Goal: Information Seeking & Learning: Learn about a topic

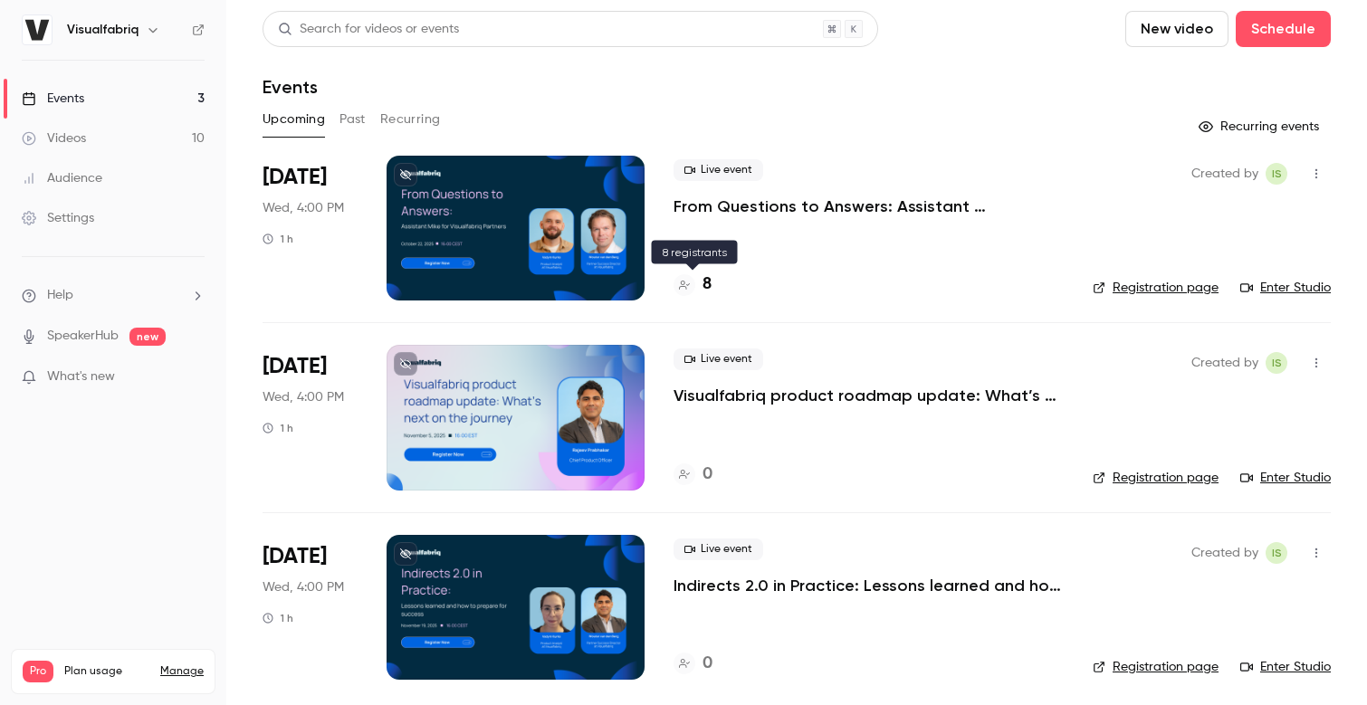
click at [706, 285] on h4 "8" at bounding box center [706, 284] width 9 height 24
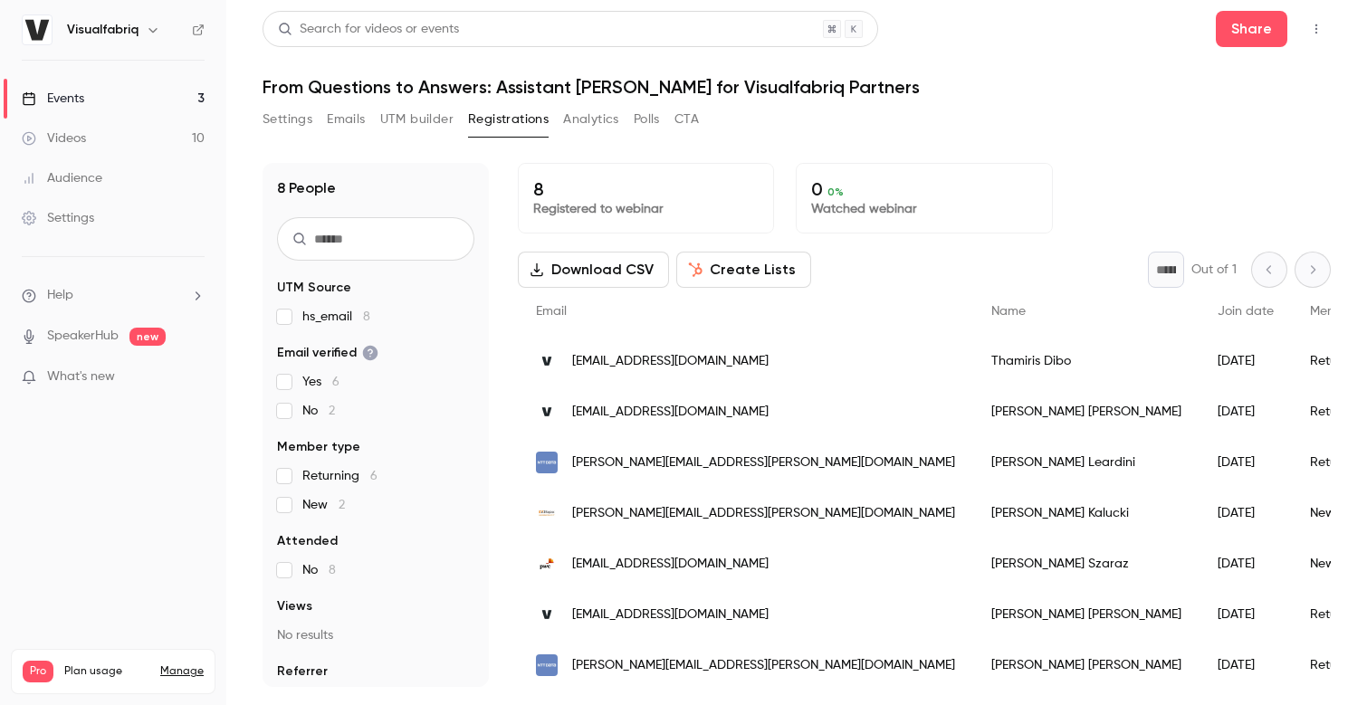
click at [96, 128] on link "Videos 10" at bounding box center [113, 139] width 226 height 40
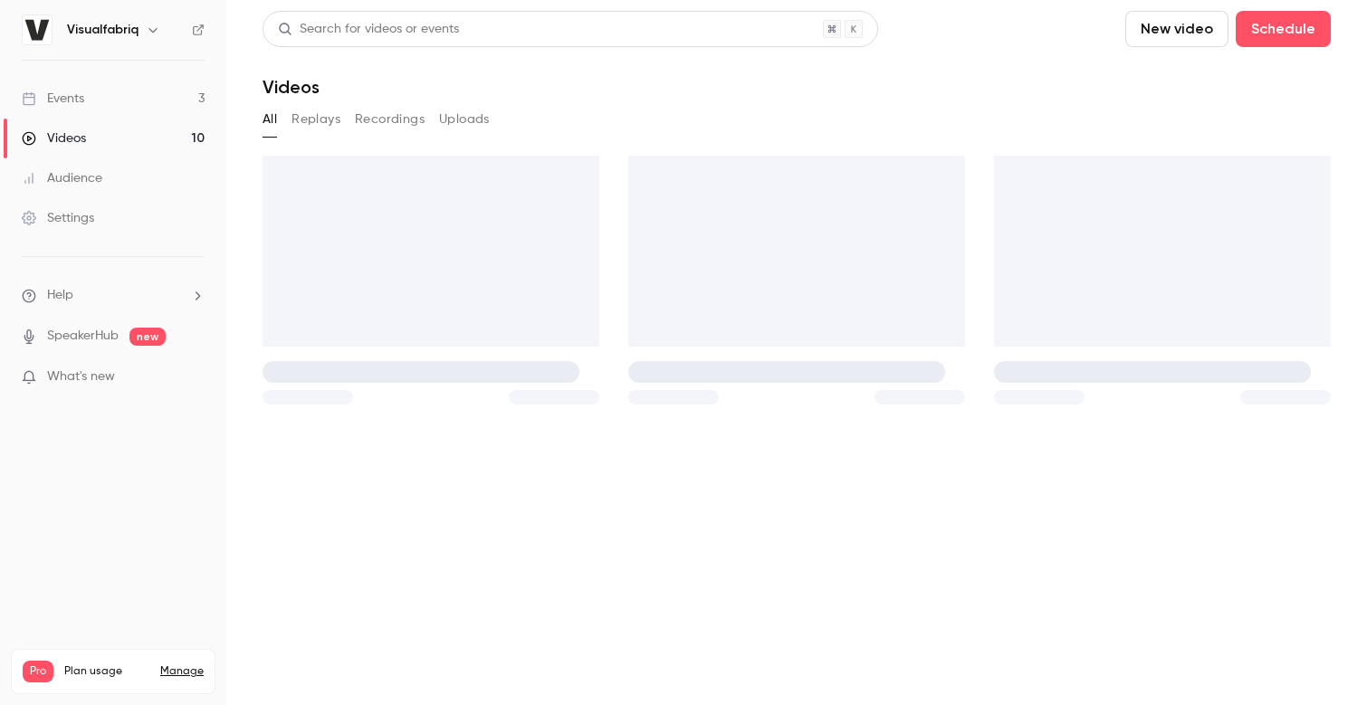
click at [91, 106] on link "Events 3" at bounding box center [113, 99] width 226 height 40
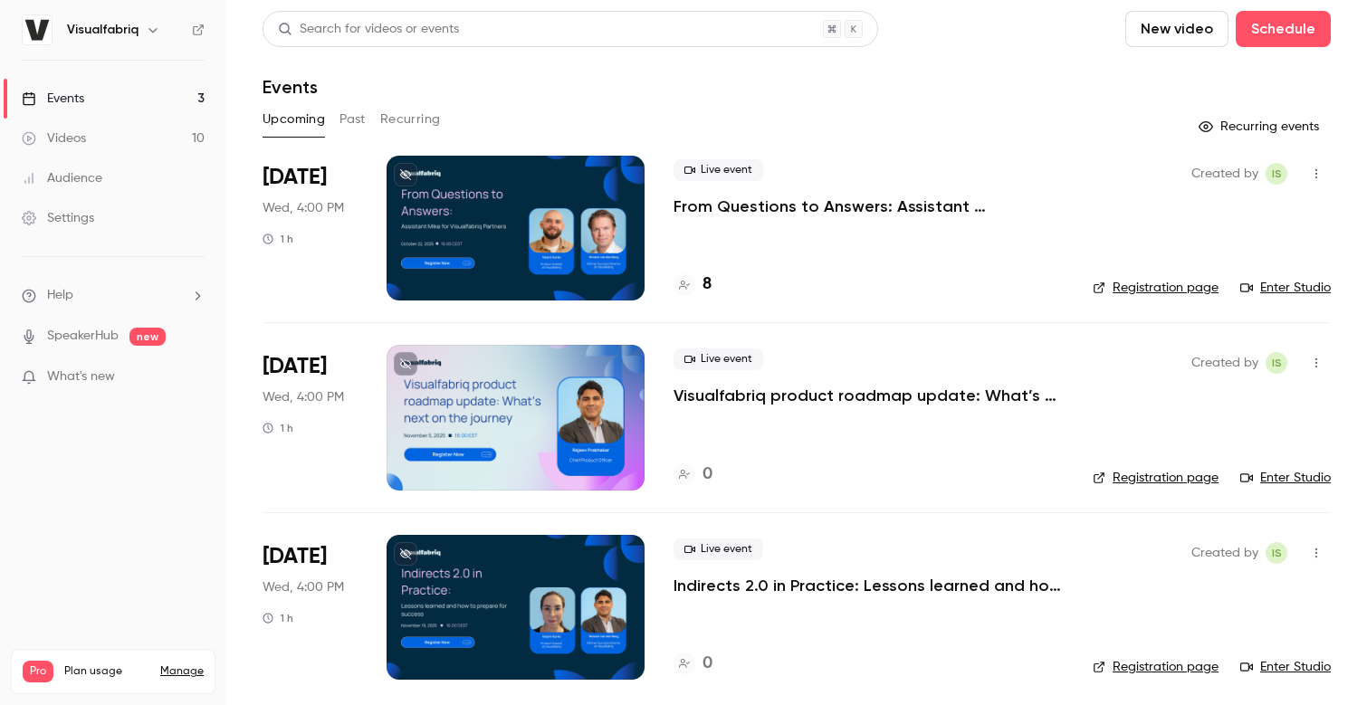
click at [1134, 291] on link "Registration page" at bounding box center [1156, 288] width 126 height 18
